Goal: Navigation & Orientation: Understand site structure

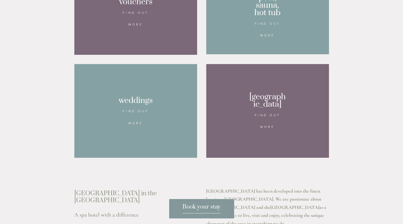
scroll to position [456, 0]
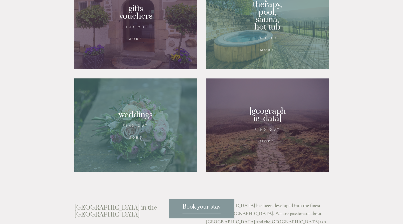
click at [259, 51] on div at bounding box center [267, 22] width 123 height 92
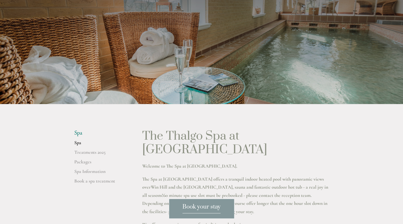
scroll to position [40, 0]
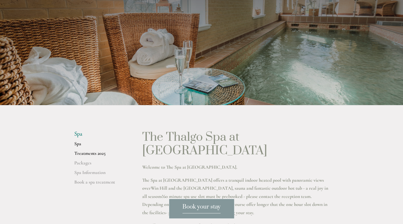
click at [88, 151] on link "Treatments 2025" at bounding box center [99, 155] width 51 height 10
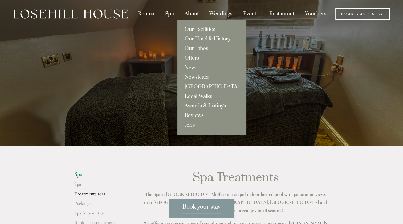
click at [195, 27] on link "Our Facilities" at bounding box center [211, 30] width 69 height 10
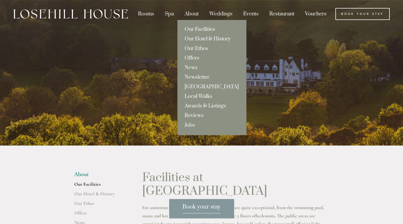
click at [192, 38] on link "Our Hotel & History" at bounding box center [211, 39] width 69 height 10
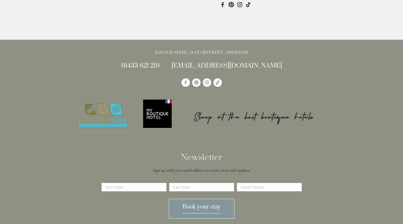
scroll to position [638, 0]
